Goal: Information Seeking & Learning: Check status

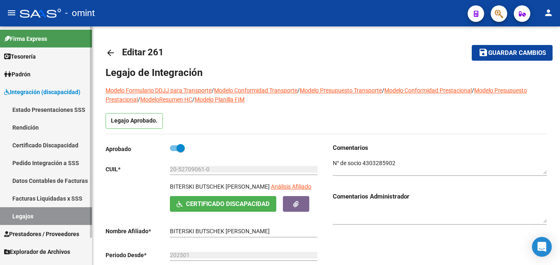
scroll to position [82, 0]
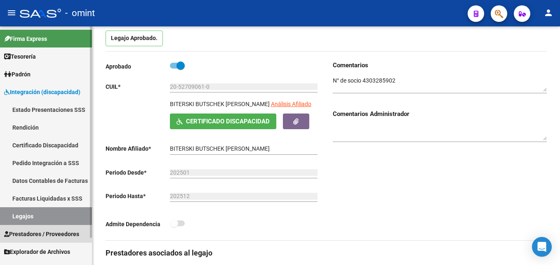
click at [50, 228] on link "Prestadores / Proveedores" at bounding box center [46, 234] width 92 height 18
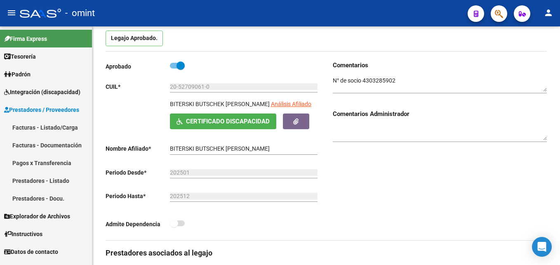
click at [44, 127] on link "Facturas - Listado/Carga" at bounding box center [46, 127] width 92 height 18
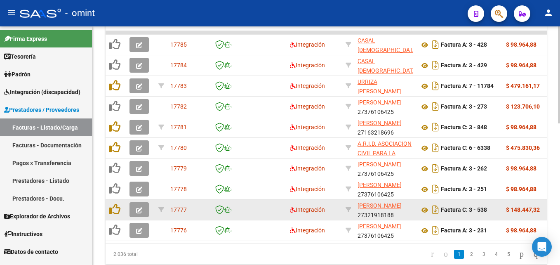
scroll to position [295, 0]
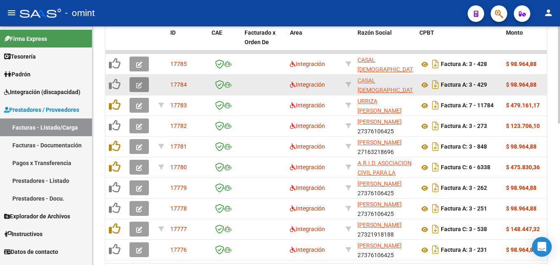
click at [142, 87] on icon "button" at bounding box center [139, 85] width 6 height 6
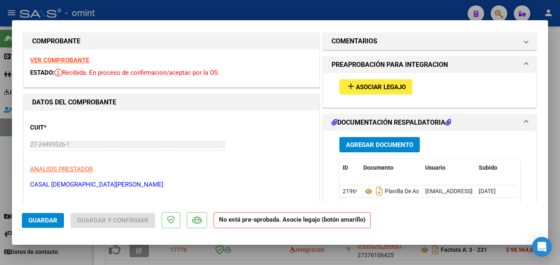
scroll to position [0, 0]
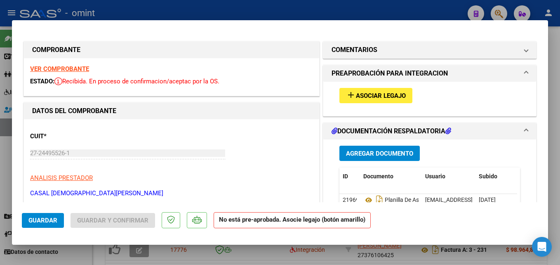
click at [68, 67] on strong "VER COMPROBANTE" at bounding box center [59, 68] width 59 height 7
click at [560, 62] on div at bounding box center [280, 132] width 560 height 265
type input "$ 0,00"
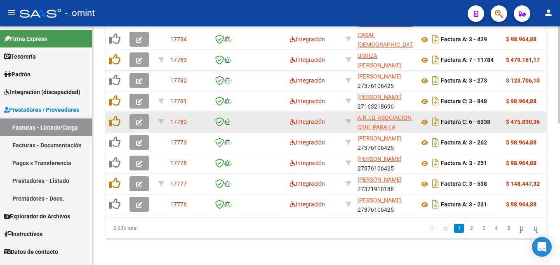
scroll to position [347, 0]
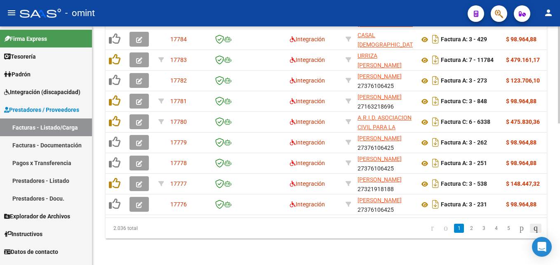
click at [533, 229] on icon "go to last page" at bounding box center [536, 228] width 7 height 10
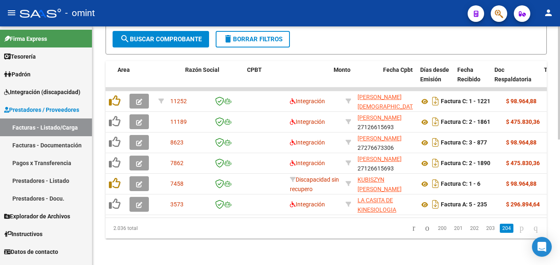
scroll to position [0, 206]
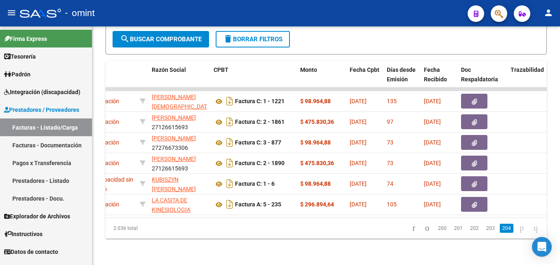
click at [37, 212] on span "Explorador de Archivos" at bounding box center [37, 216] width 66 height 9
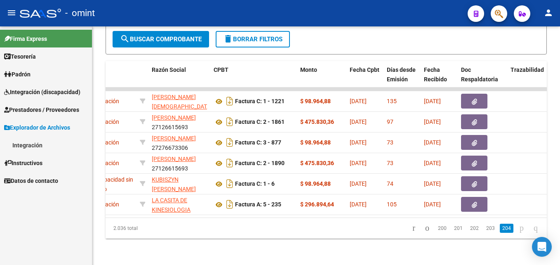
click at [41, 111] on span "Prestadores / Proveedores" at bounding box center [41, 109] width 75 height 9
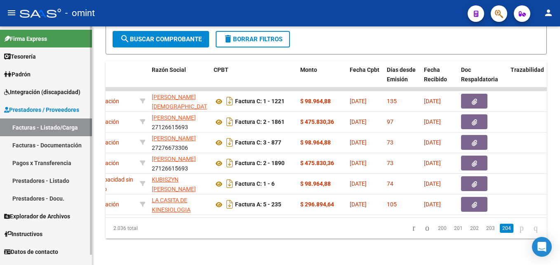
click at [45, 97] on link "Integración (discapacidad)" at bounding box center [46, 92] width 92 height 18
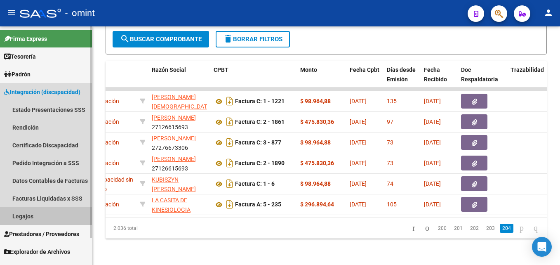
click at [35, 215] on link "Legajos" at bounding box center [46, 216] width 92 height 18
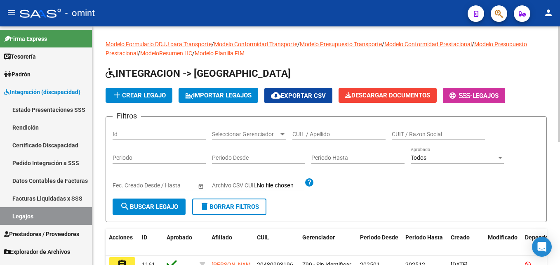
click at [343, 136] on input "CUIL / Apellido" at bounding box center [338, 134] width 93 height 7
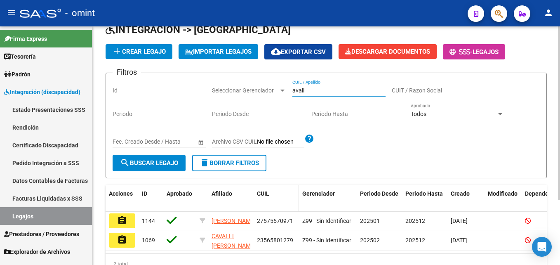
scroll to position [89, 0]
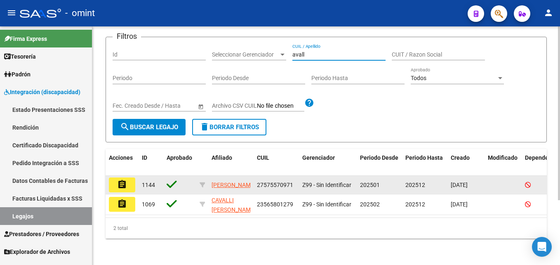
type input "avall"
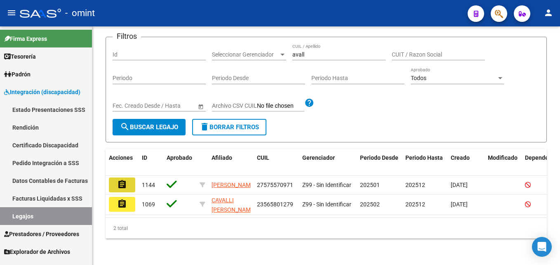
drag, startPoint x: 121, startPoint y: 175, endPoint x: 139, endPoint y: 175, distance: 17.3
click at [122, 179] on mat-icon "assignment" at bounding box center [122, 184] width 10 height 10
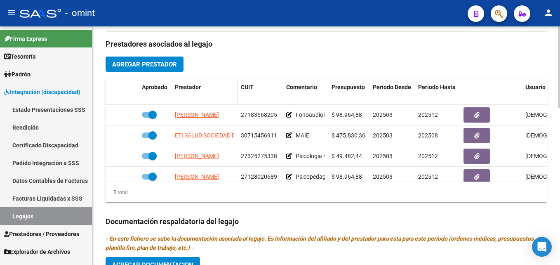
scroll to position [209, 0]
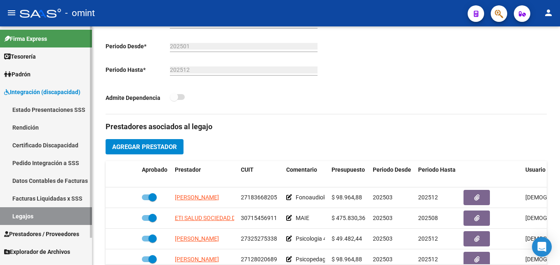
click at [53, 208] on link "Legajos" at bounding box center [46, 216] width 92 height 18
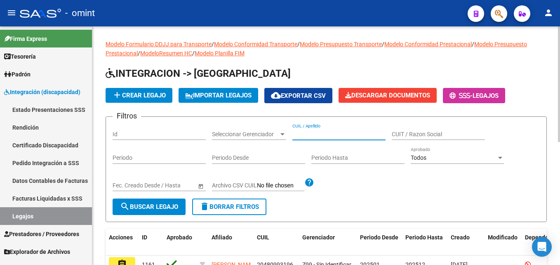
click at [340, 132] on input "CUIL / Apellido" at bounding box center [338, 134] width 93 height 7
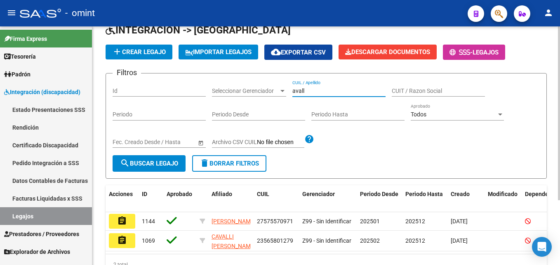
scroll to position [89, 0]
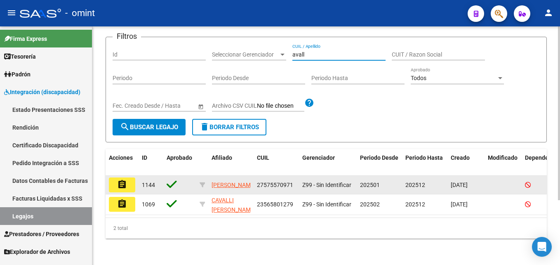
type input "avall"
click at [128, 177] on button "assignment" at bounding box center [122, 184] width 26 height 15
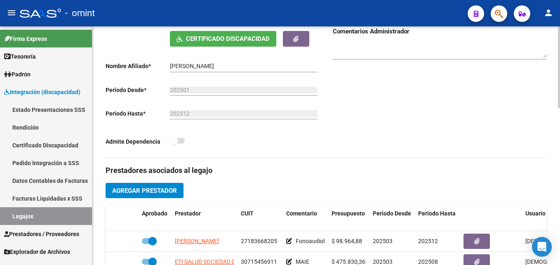
scroll to position [289, 0]
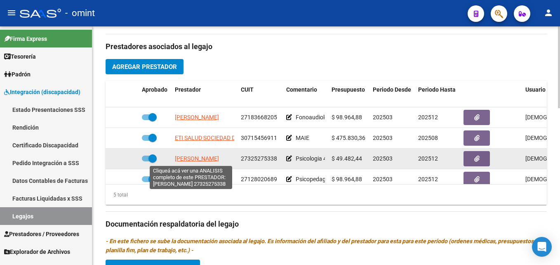
click at [189, 160] on span "[PERSON_NAME]" at bounding box center [197, 158] width 44 height 7
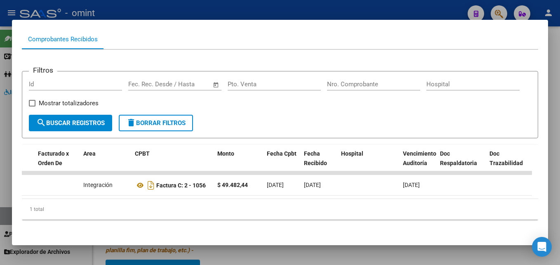
scroll to position [0, 0]
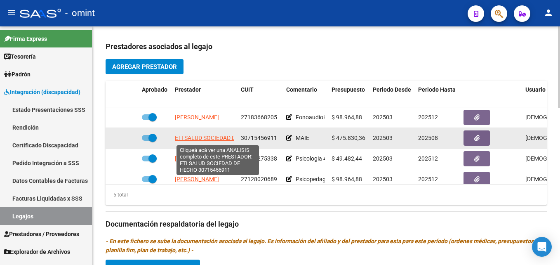
click at [210, 137] on span "ETI SALUD SOCIEDAD DE HECHO" at bounding box center [217, 137] width 85 height 7
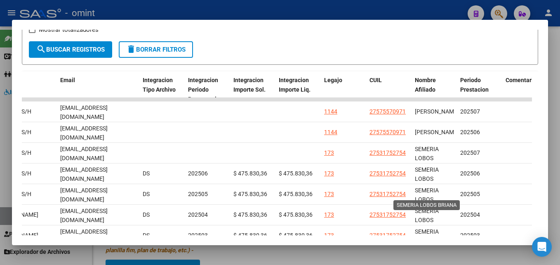
scroll to position [153, 0]
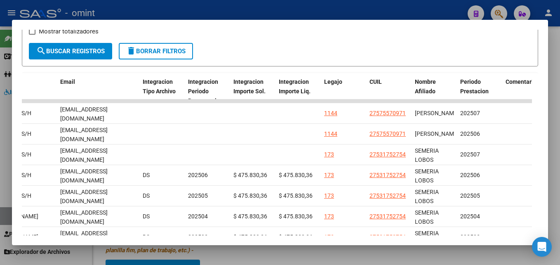
click at [559, 153] on div at bounding box center [280, 132] width 560 height 265
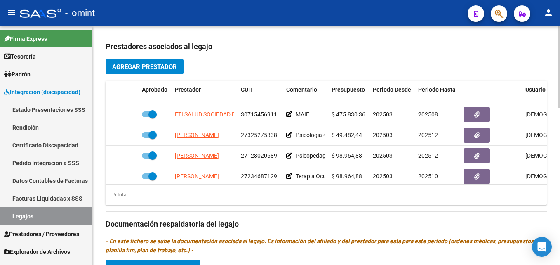
scroll to position [35, 0]
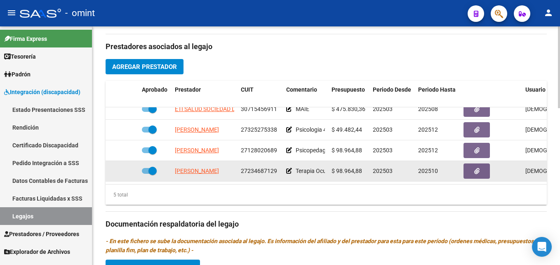
click at [212, 166] on app-link-go-to "[PERSON_NAME]" at bounding box center [197, 170] width 44 height 9
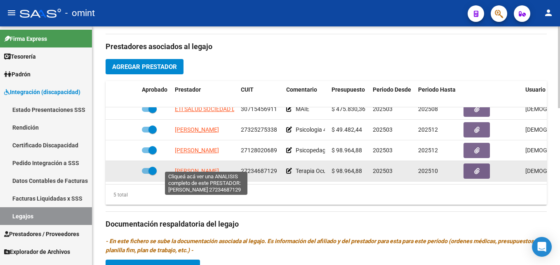
click at [210, 167] on span "[PERSON_NAME]" at bounding box center [197, 170] width 44 height 7
type textarea "27234687129"
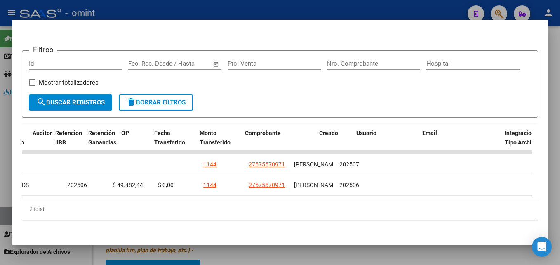
scroll to position [0, 1169]
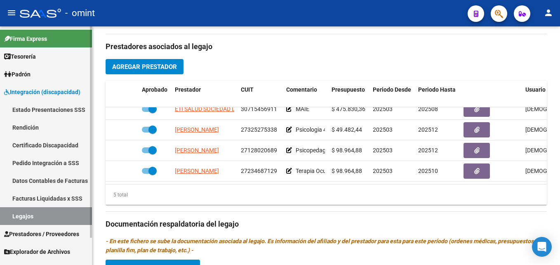
click at [61, 209] on link "Legajos" at bounding box center [46, 216] width 92 height 18
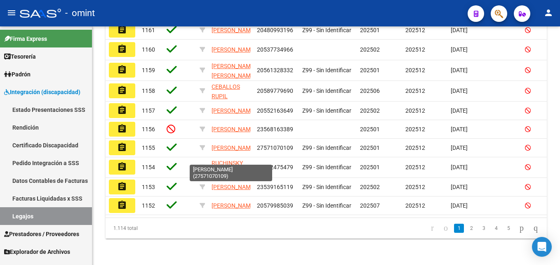
scroll to position [130, 0]
